Goal: Navigation & Orientation: Find specific page/section

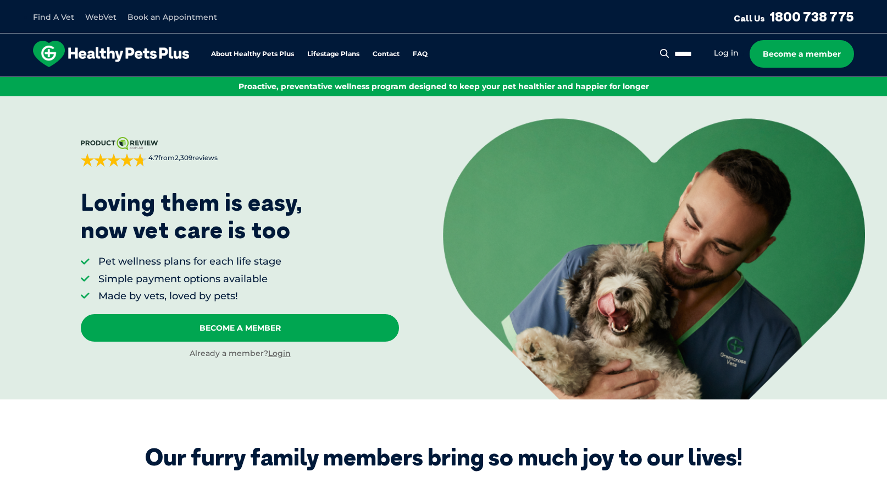
click at [64, 16] on link "Find A Vet" at bounding box center [53, 17] width 41 height 10
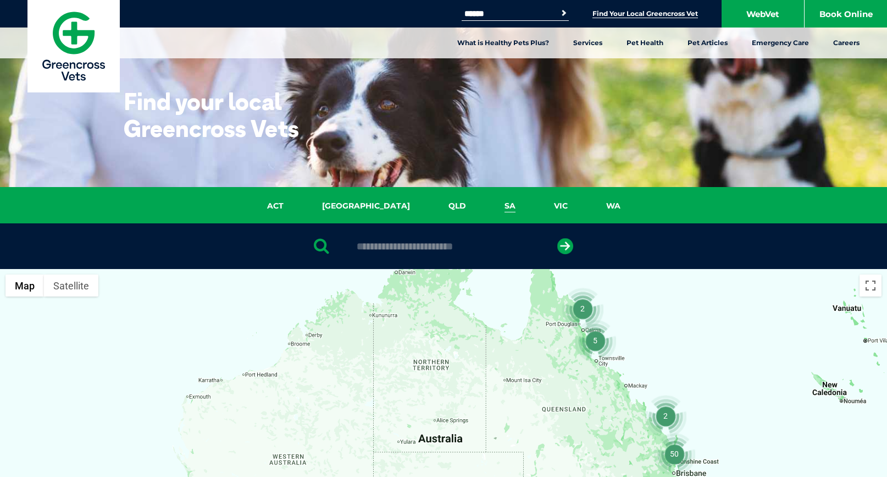
click at [486, 207] on link "SA" at bounding box center [510, 206] width 49 height 13
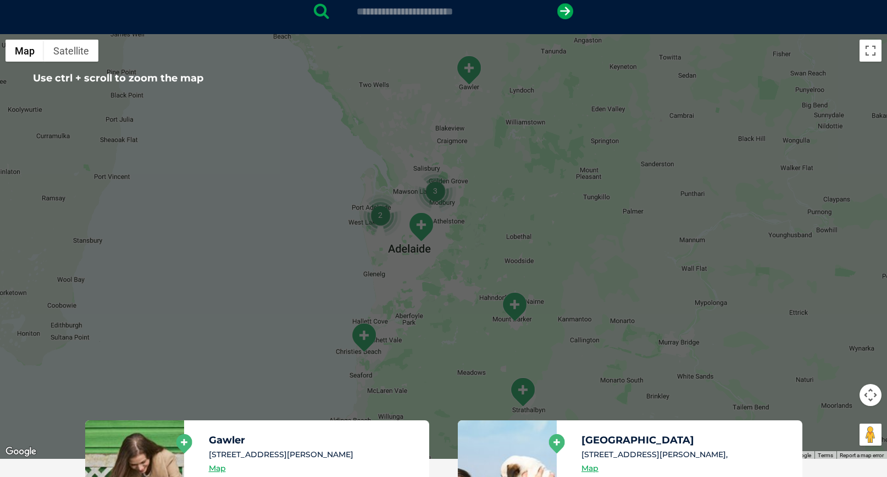
scroll to position [220, 0]
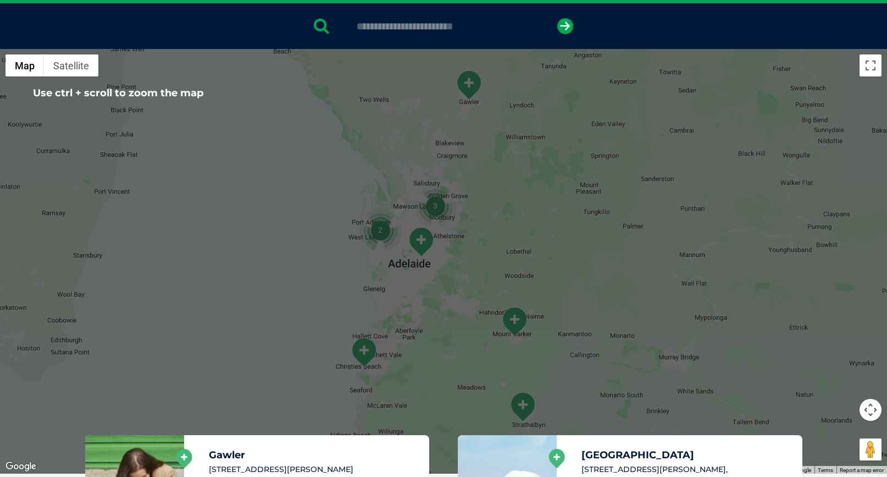
click at [438, 206] on img "3" at bounding box center [436, 206] width 42 height 42
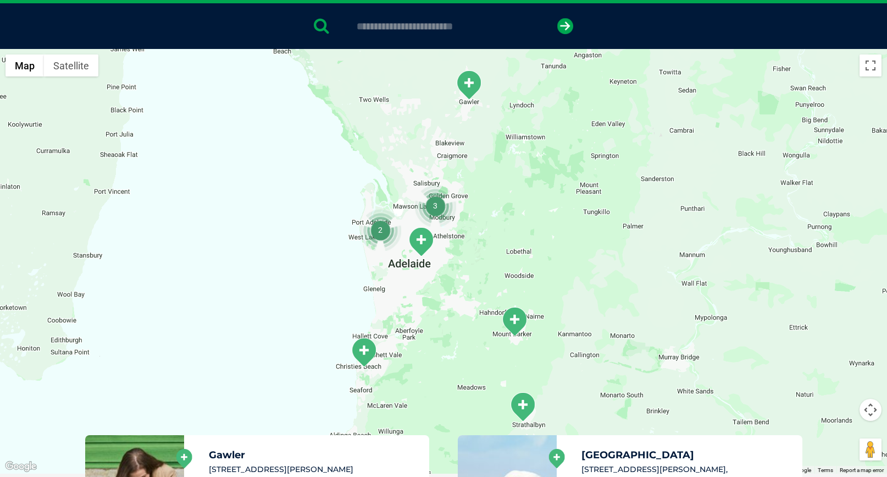
click at [436, 203] on img "3" at bounding box center [436, 206] width 42 height 42
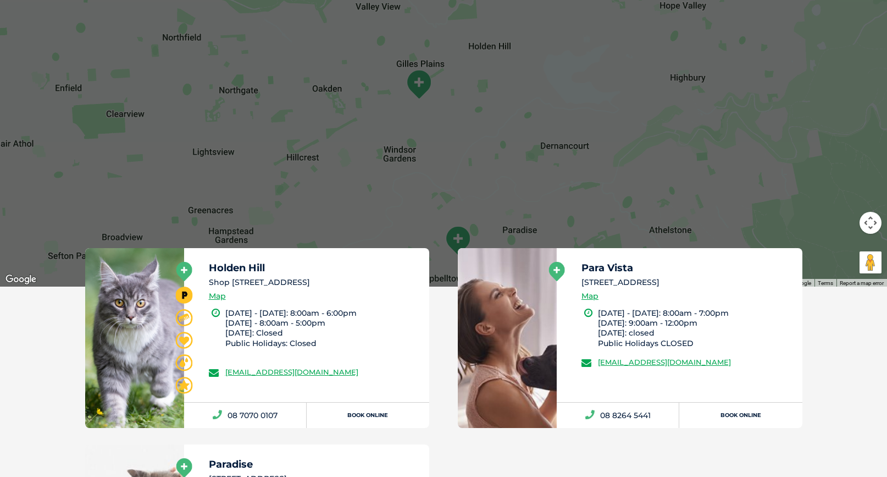
scroll to position [440, 0]
